Goal: Find specific page/section: Find specific page/section

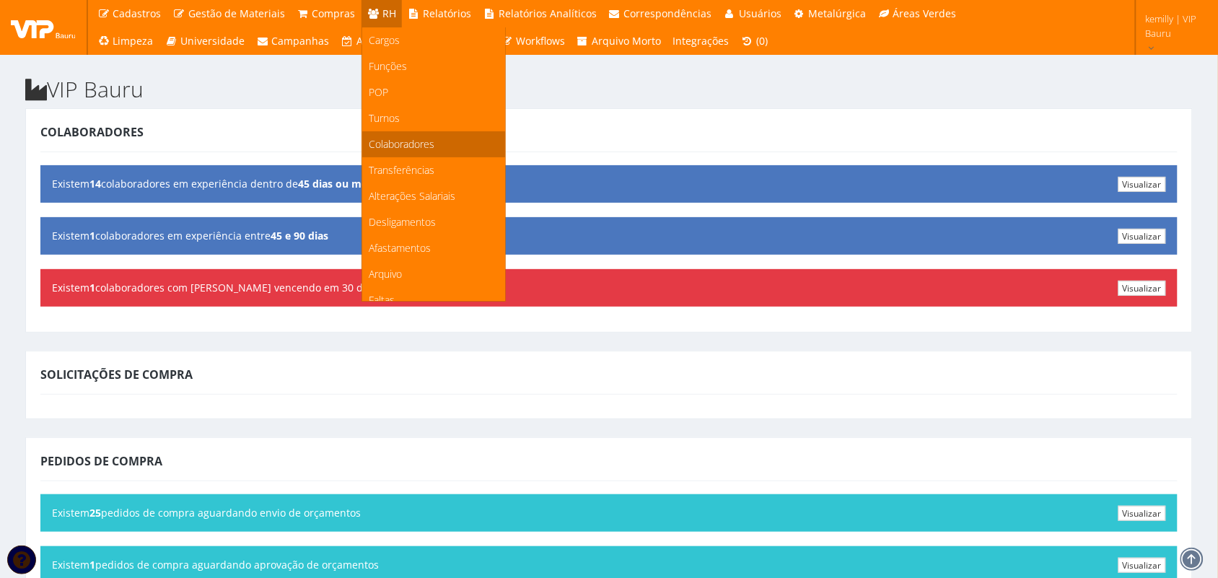
click at [391, 144] on span "Colaboradores" at bounding box center [402, 144] width 66 height 14
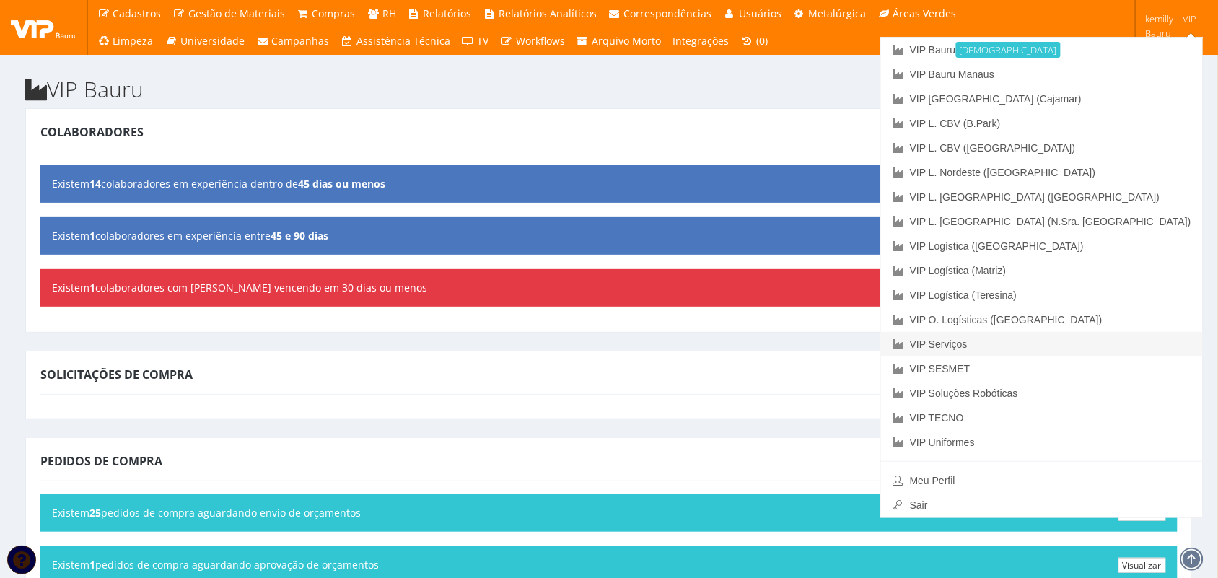
click at [1102, 345] on link "VIP Serviços" at bounding box center [1042, 344] width 322 height 25
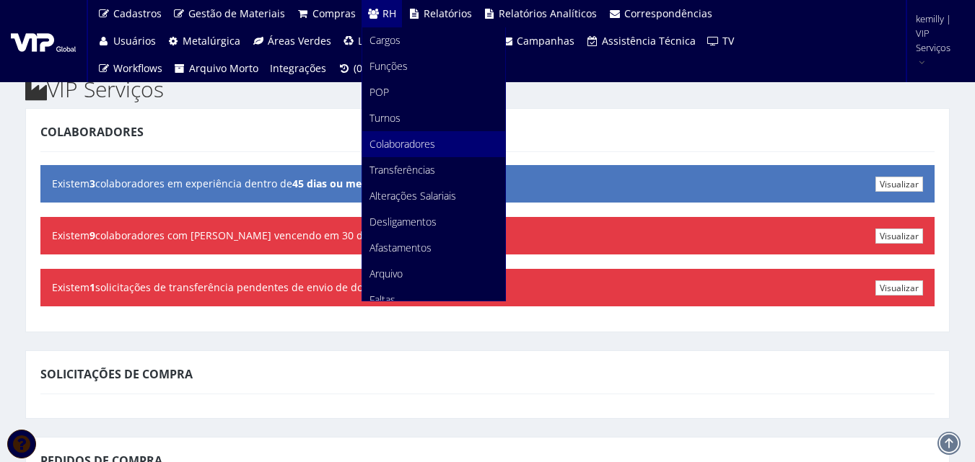
click at [387, 141] on span "Colaboradores" at bounding box center [402, 144] width 66 height 14
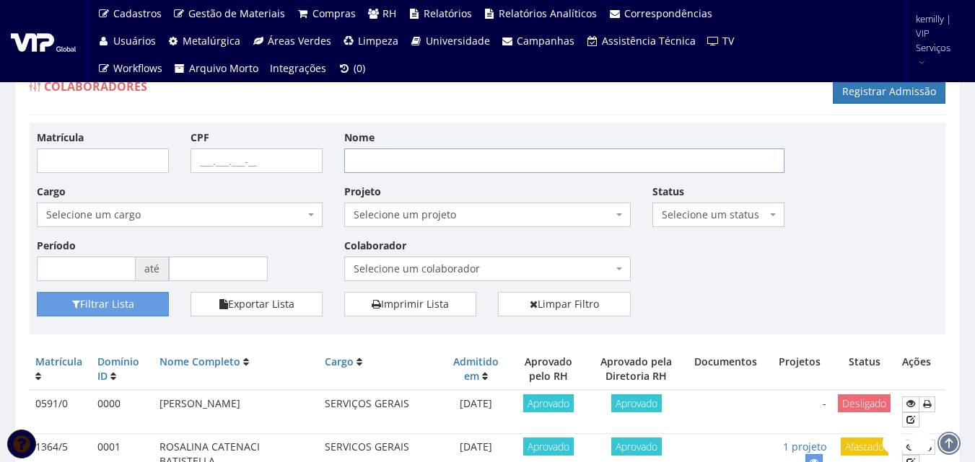
click at [480, 158] on input "Nome" at bounding box center [564, 161] width 440 height 25
paste input "RODRIGO GONCALVES CARVALHO"
drag, startPoint x: 478, startPoint y: 170, endPoint x: 425, endPoint y: 162, distance: 53.9
click at [425, 162] on input "RODRIGO GONCALVES CARVALHO" at bounding box center [564, 161] width 440 height 25
type input "RODRIGO GON"
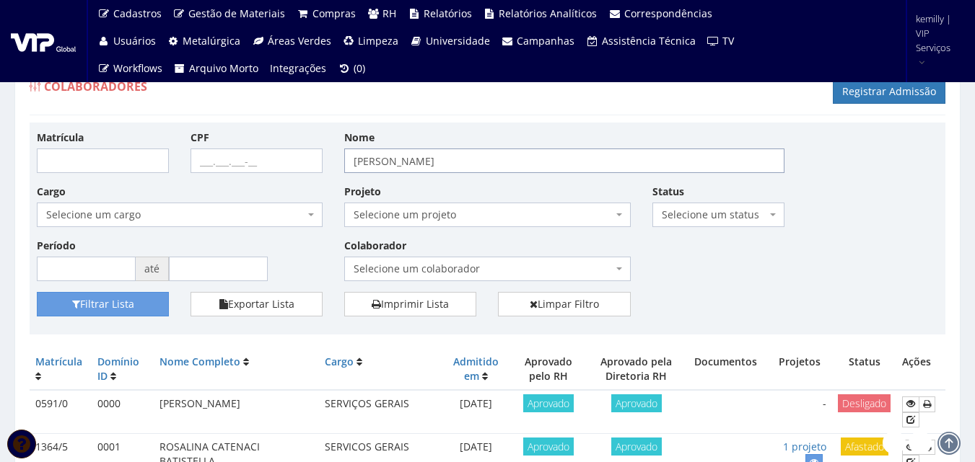
click at [37, 292] on button "Filtrar Lista" at bounding box center [103, 304] width 132 height 25
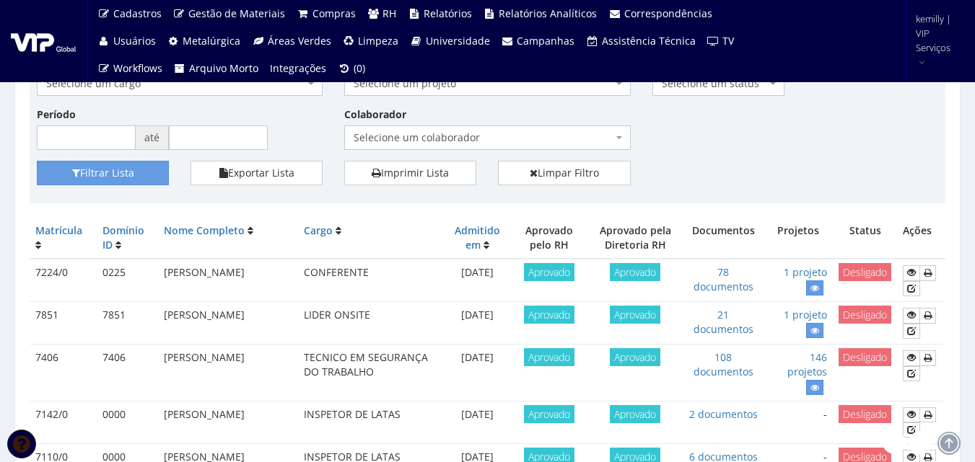
scroll to position [216, 0]
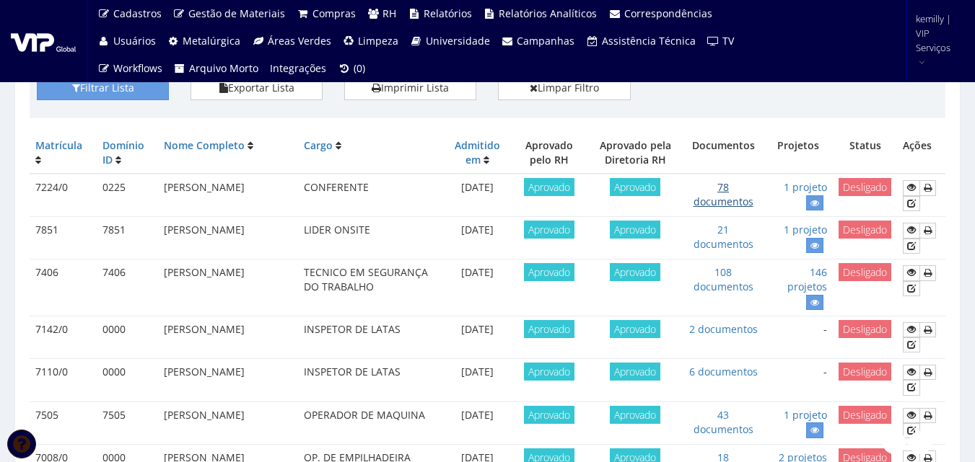
click at [742, 202] on link "78 documentos" at bounding box center [723, 194] width 60 height 28
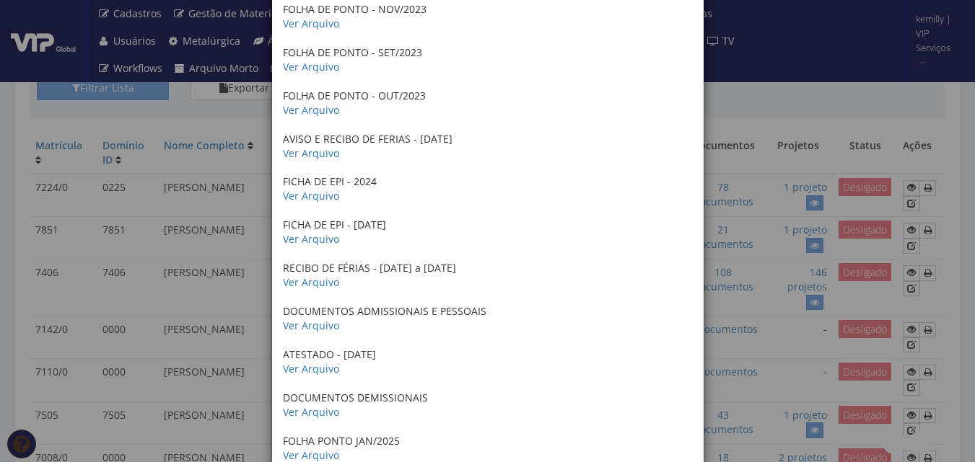
scroll to position [3102, 0]
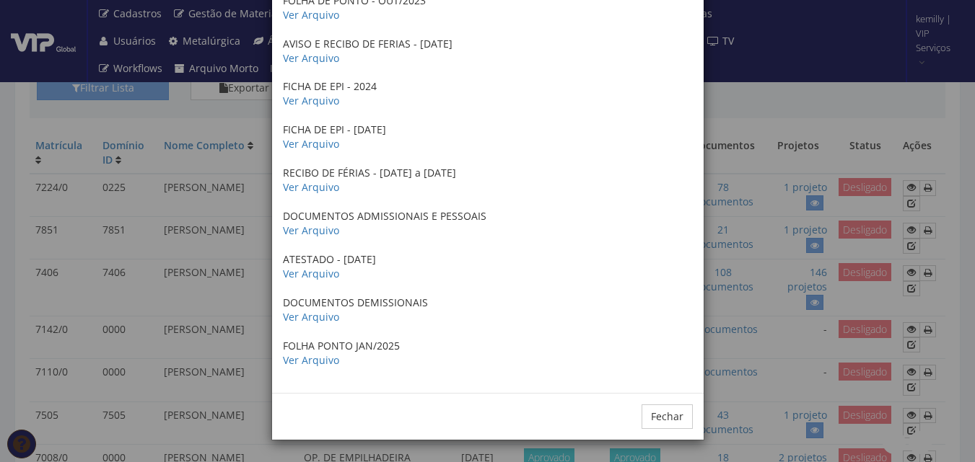
click at [755, 111] on div "× Documentos / Colaborador: 7224/0 - RODRIGO GONCALVES DE CARVALHO MANUAL DE IN…" at bounding box center [487, 231] width 975 height 462
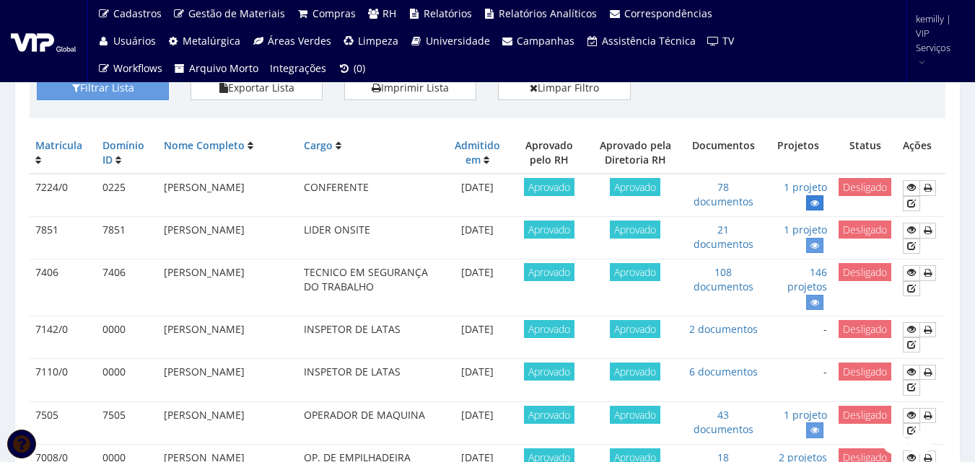
click at [822, 203] on link at bounding box center [814, 203] width 17 height 15
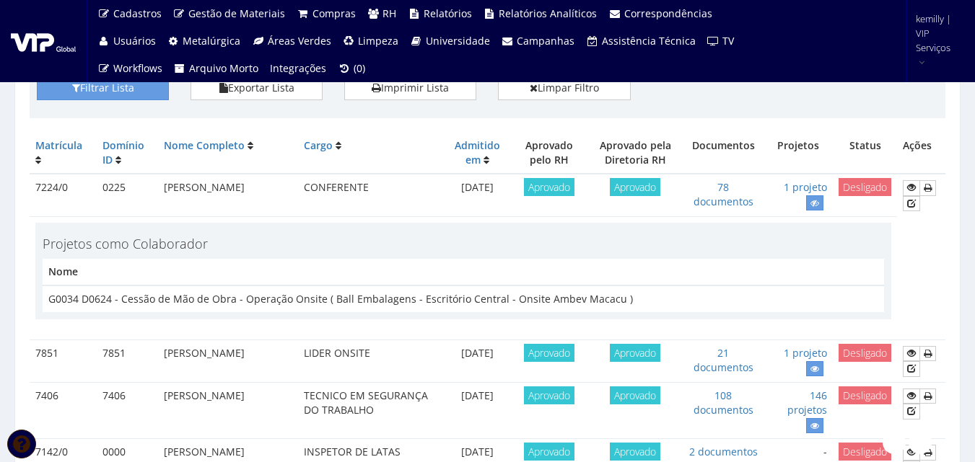
drag, startPoint x: 162, startPoint y: 183, endPoint x: 240, endPoint y: 200, distance: 79.7
click at [240, 200] on td "RODRIGO GONCALVES DE CARVALHO" at bounding box center [227, 195] width 139 height 43
click at [272, 115] on div "Matrícula CPF Nome RODRIGO GON Cargo Selecione um cargo G0610 D0029 - 4110-05 -…" at bounding box center [487, 12] width 915 height 212
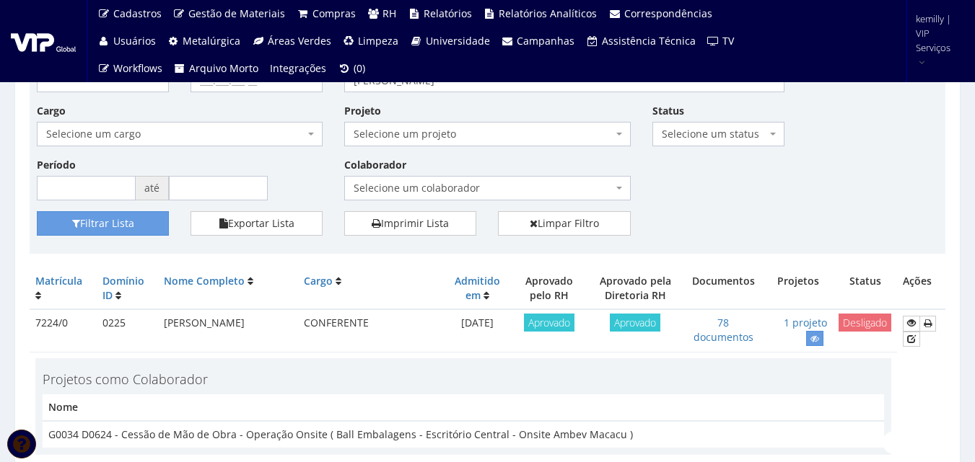
scroll to position [0, 0]
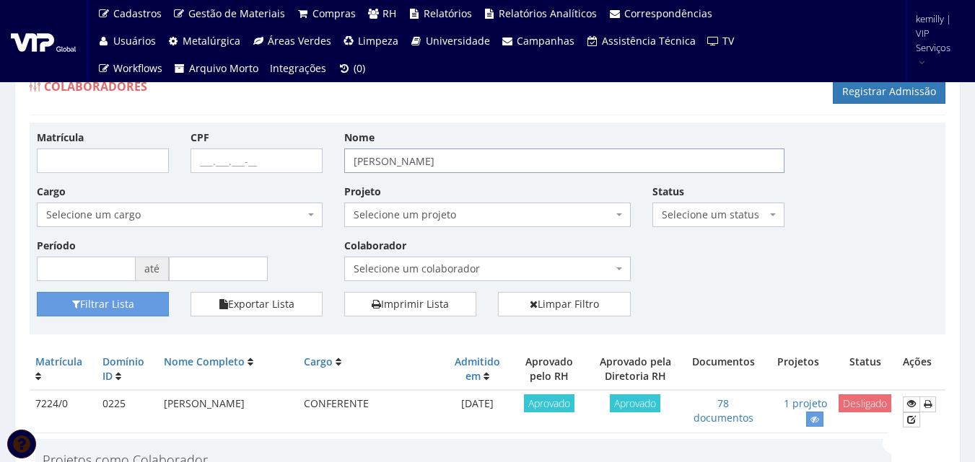
drag, startPoint x: 436, startPoint y: 163, endPoint x: 335, endPoint y: 169, distance: 101.9
click at [335, 169] on div "Nome RODRIGO GON" at bounding box center [564, 151] width 462 height 43
type input "EDER"
click at [37, 292] on button "Filtrar Lista" at bounding box center [103, 304] width 132 height 25
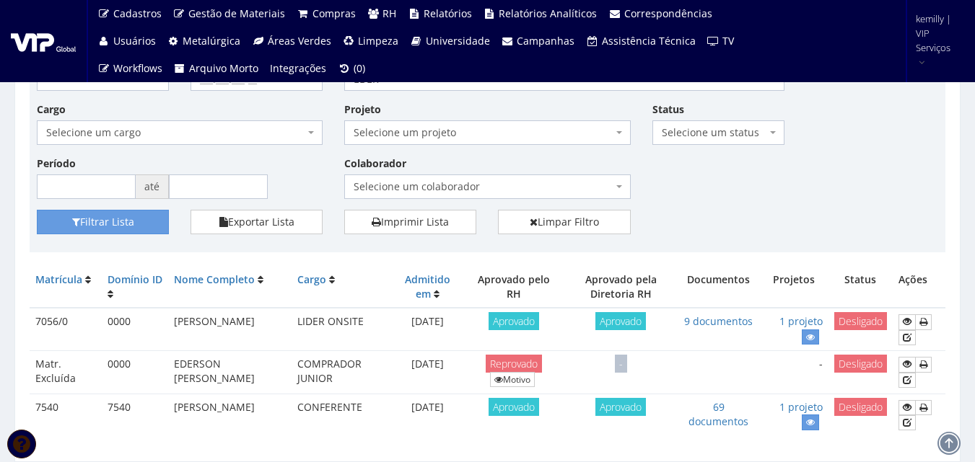
scroll to position [131, 0]
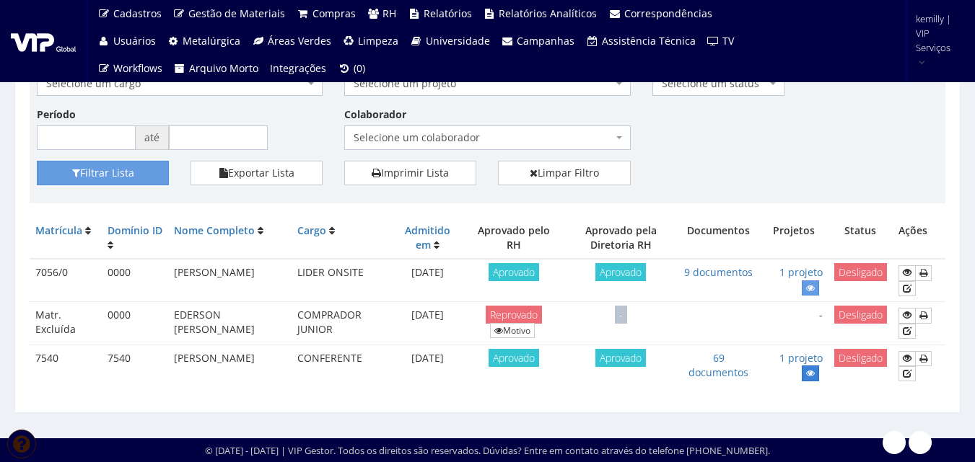
click at [809, 376] on icon at bounding box center [810, 374] width 9 height 10
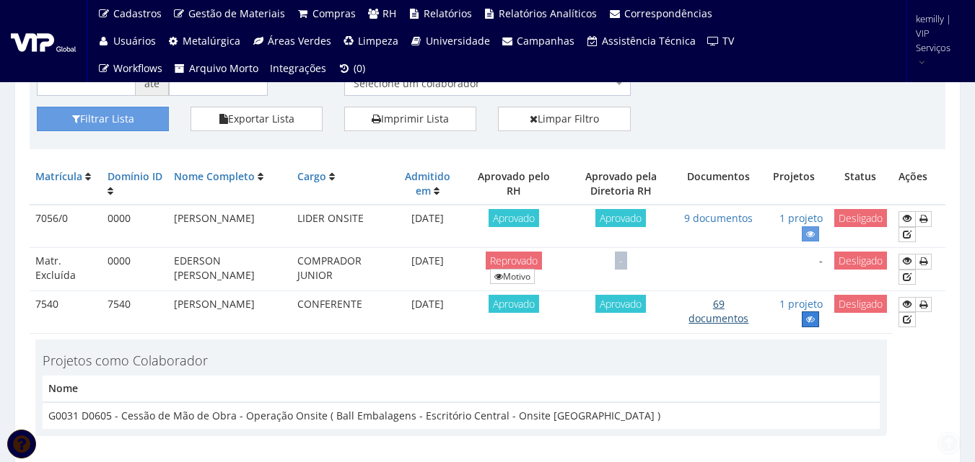
scroll to position [255, 0]
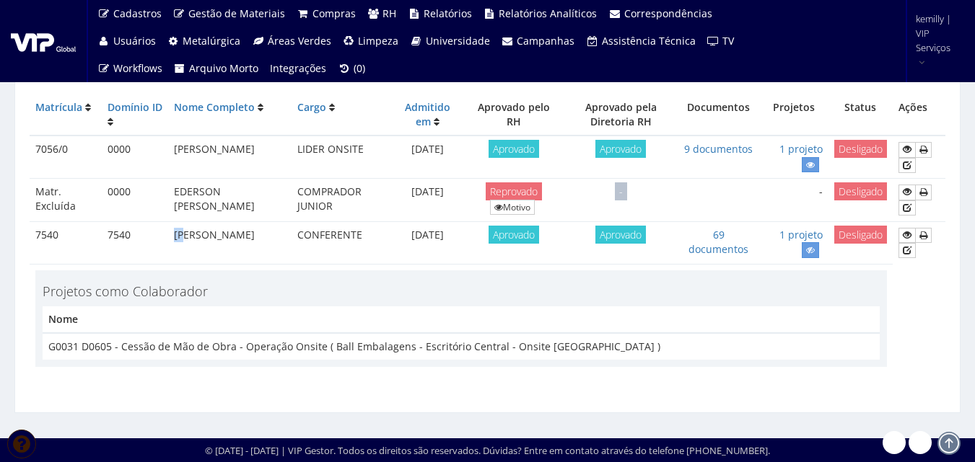
click at [182, 239] on td "[PERSON_NAME]" at bounding box center [229, 242] width 123 height 43
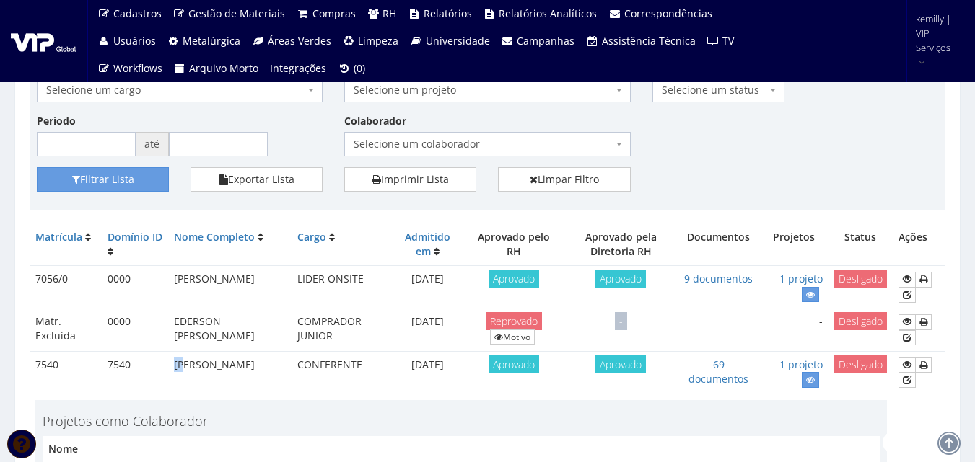
scroll to position [0, 0]
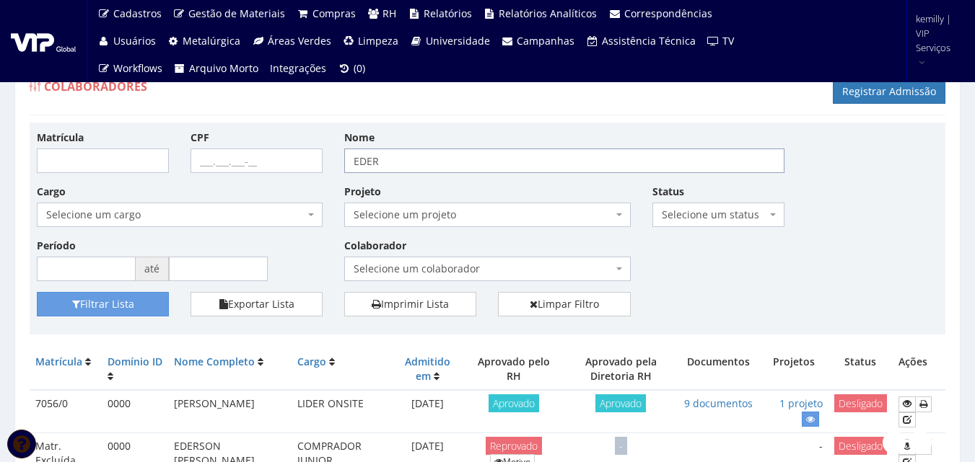
drag, startPoint x: 388, startPoint y: 158, endPoint x: 309, endPoint y: 154, distance: 78.7
click at [309, 154] on div "Matrícula CPF Nome EDER Cargo Selecione um cargo G0610 D0029 - 4110-05 - AGENTE…" at bounding box center [487, 211] width 923 height 162
type input "EVERTON"
click at [37, 292] on button "Filtrar Lista" at bounding box center [103, 304] width 132 height 25
